Goal: Task Accomplishment & Management: Manage account settings

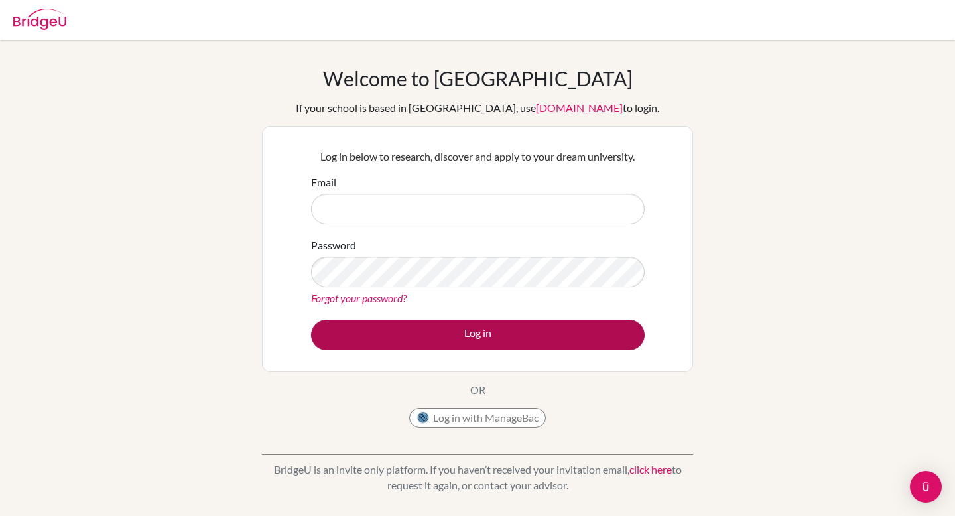
type input "[EMAIL_ADDRESS][DOMAIN_NAME]"
click at [500, 344] on button "Log in" at bounding box center [477, 335] width 333 height 30
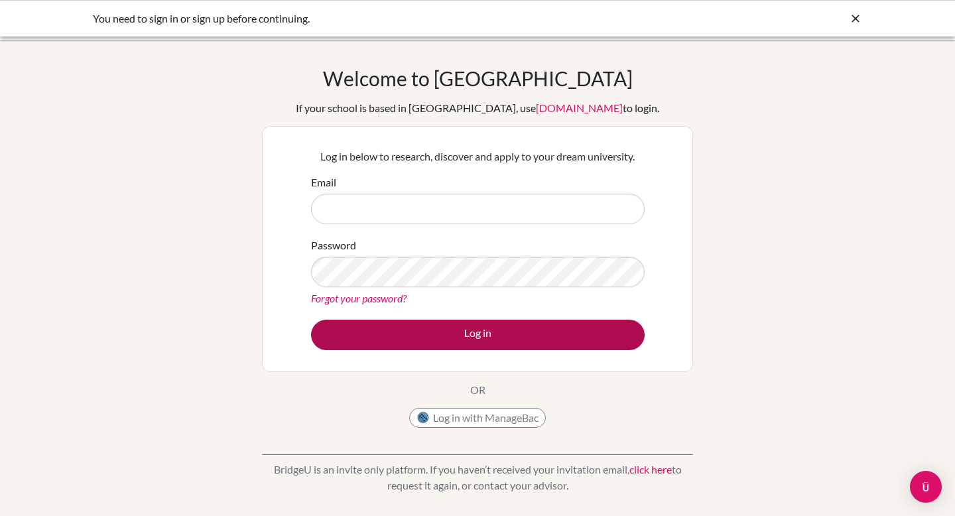
type input "[EMAIL_ADDRESS][DOMAIN_NAME]"
click at [511, 323] on button "Log in" at bounding box center [477, 335] width 333 height 30
